Goal: Find specific page/section: Find specific page/section

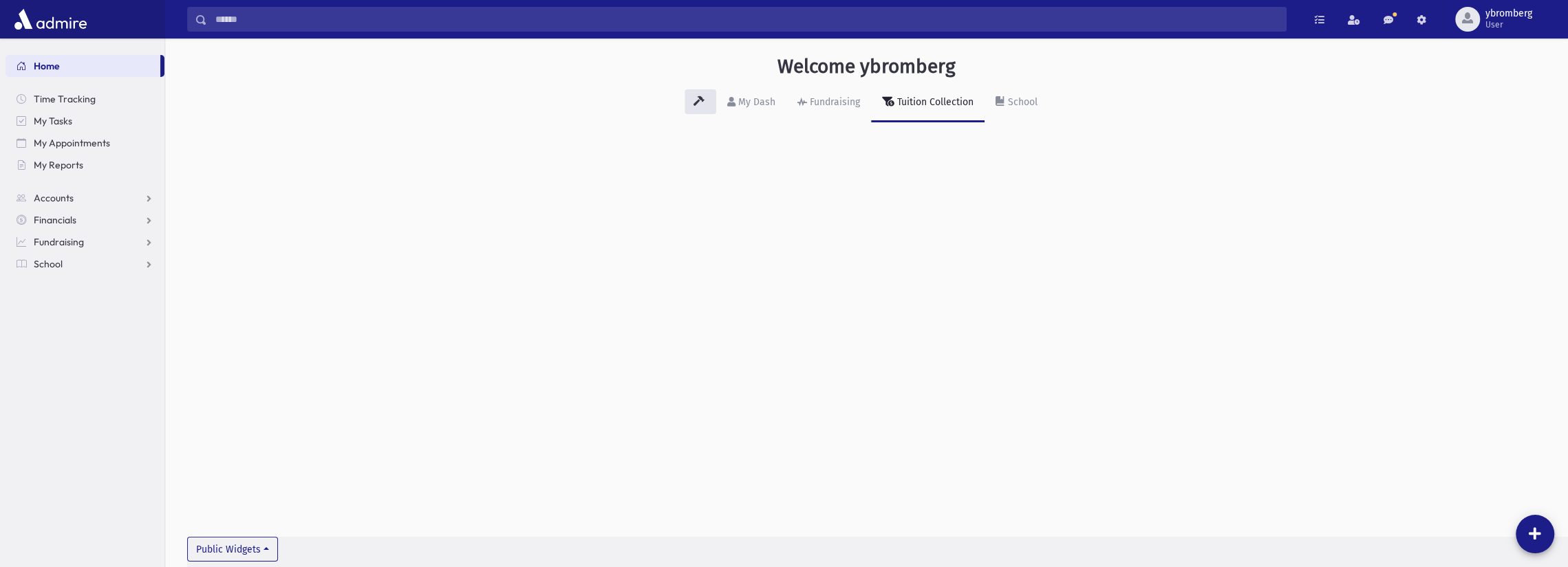
click at [463, 24] on input "Search" at bounding box center [746, 19] width 1079 height 25
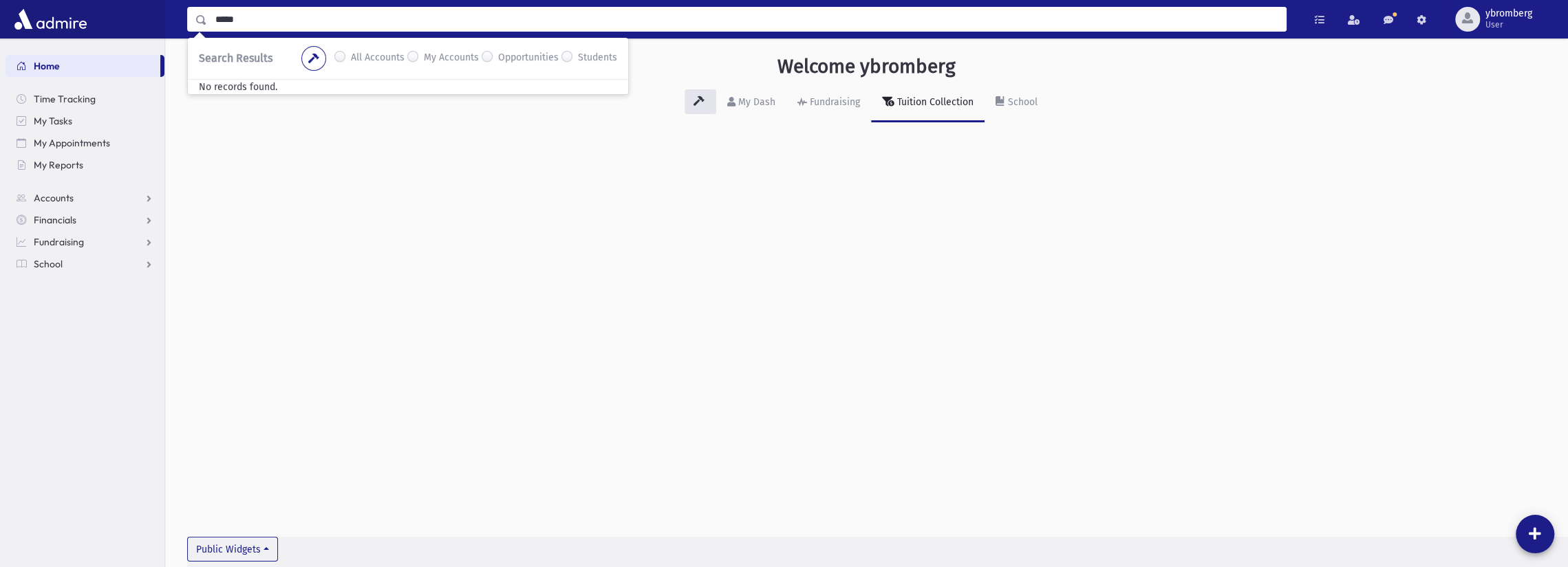
type input "*****"
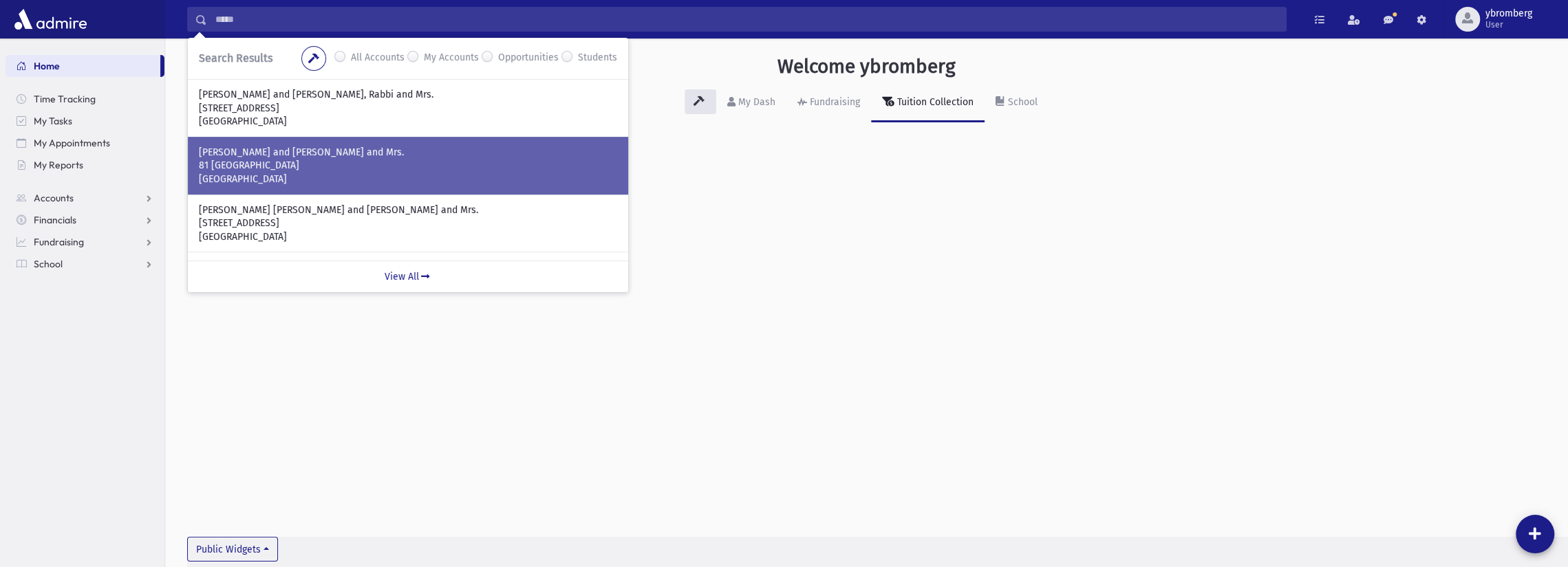
click at [233, 183] on p "[GEOGRAPHIC_DATA]" at bounding box center [408, 179] width 418 height 14
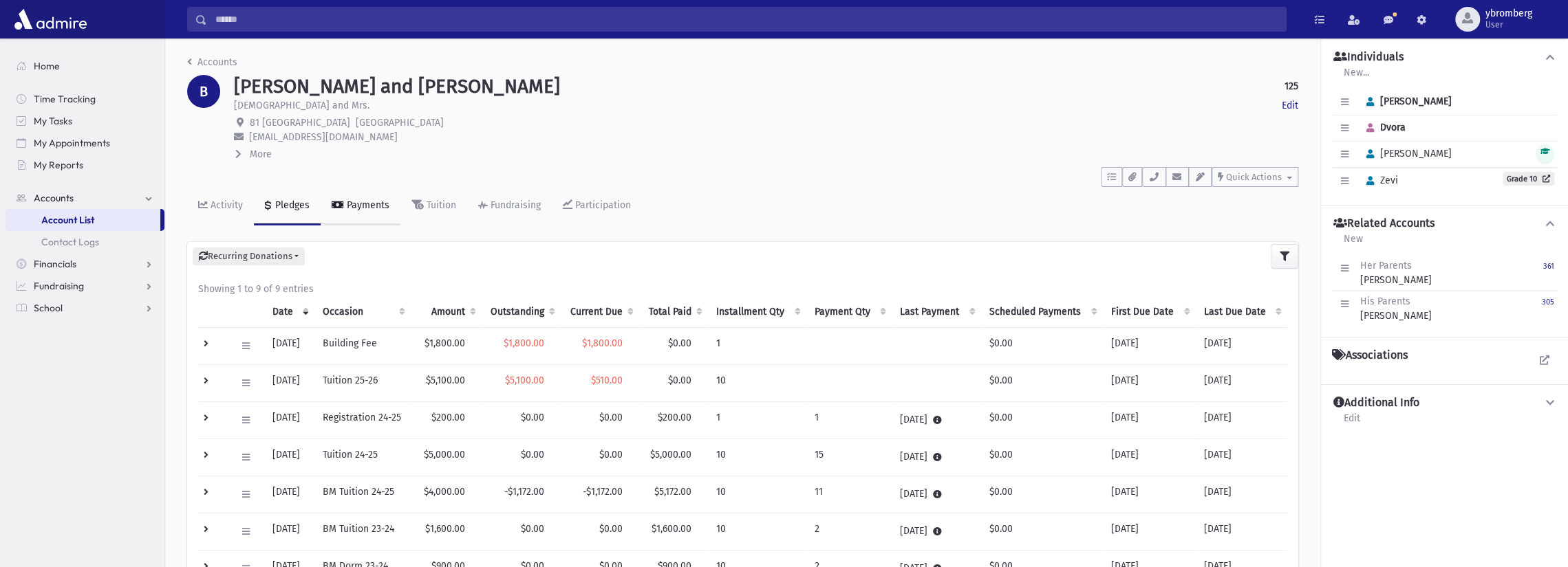
click at [377, 207] on div "Payments" at bounding box center [367, 205] width 45 height 12
